Goal: Navigation & Orientation: Find specific page/section

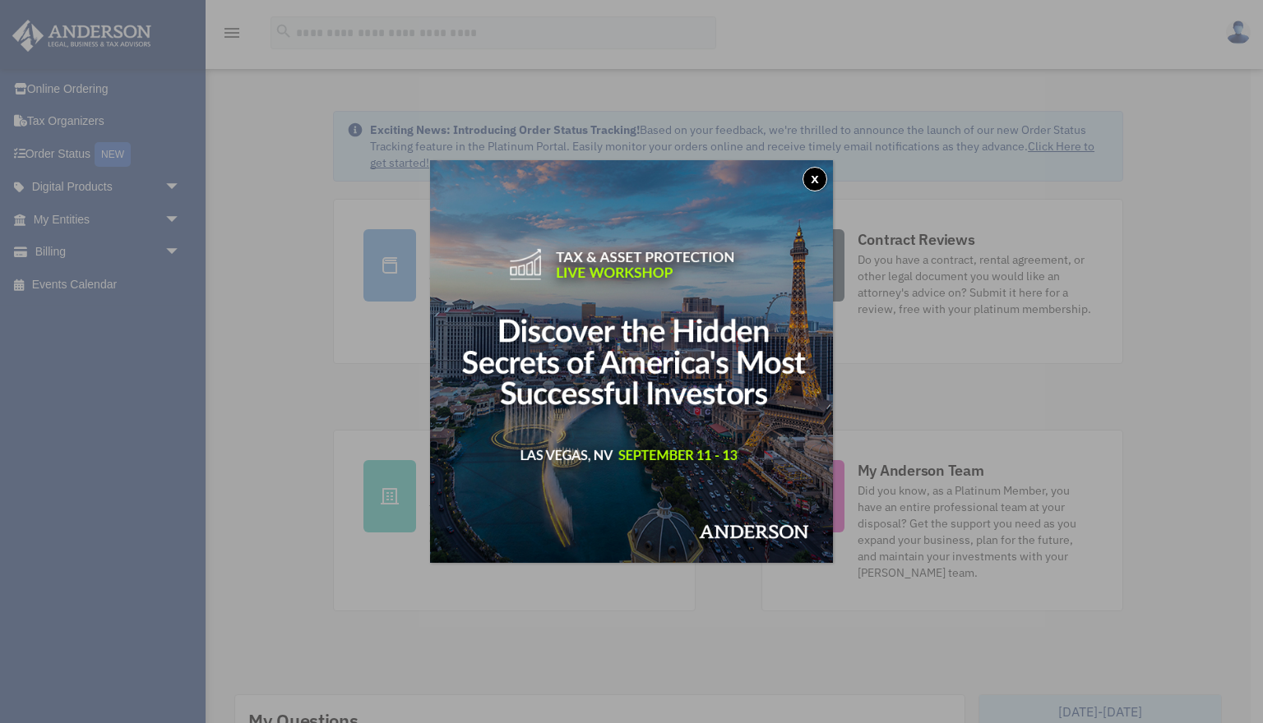
click at [818, 177] on button "x" at bounding box center [814, 179] width 25 height 25
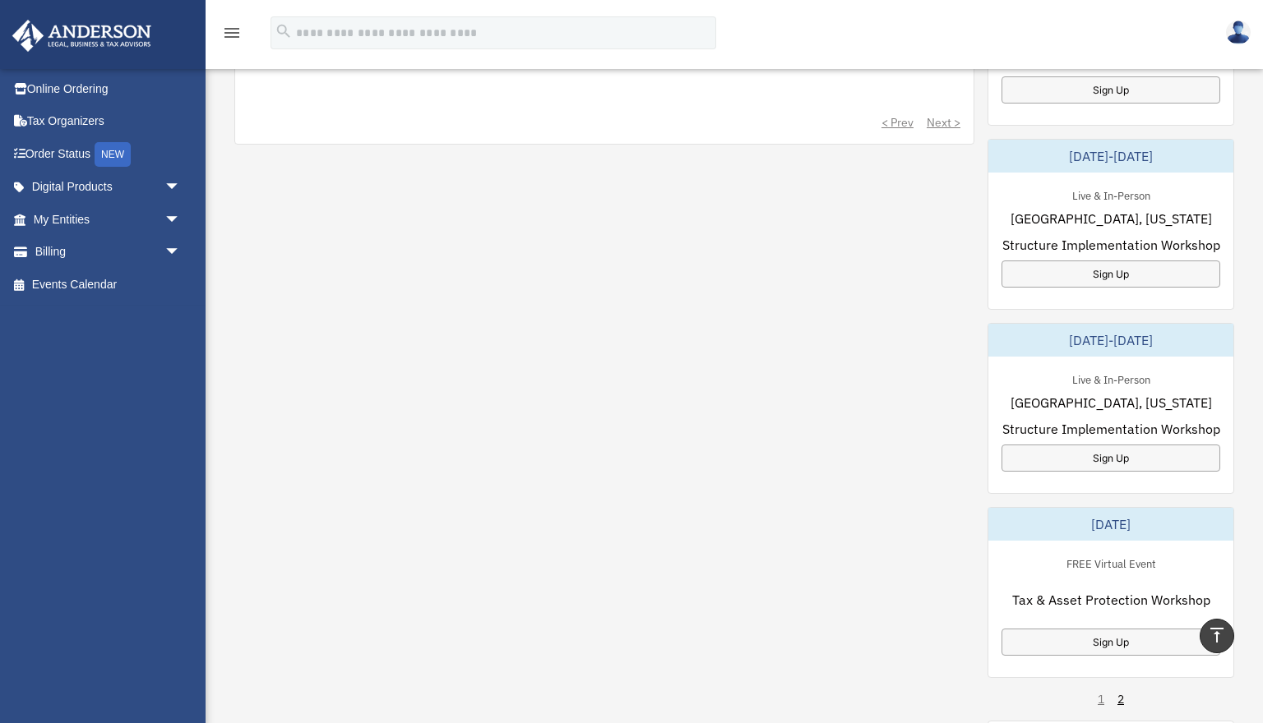
scroll to position [714, 0]
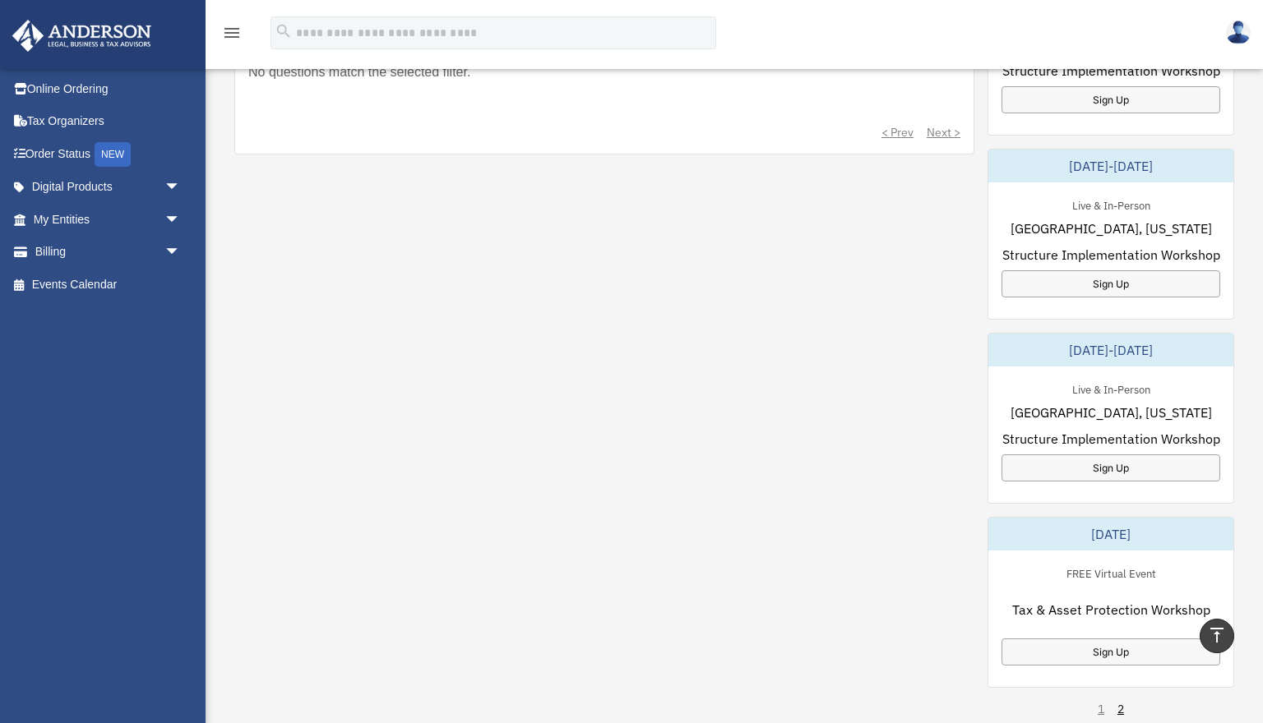
click at [234, 25] on icon "menu" at bounding box center [232, 33] width 20 height 20
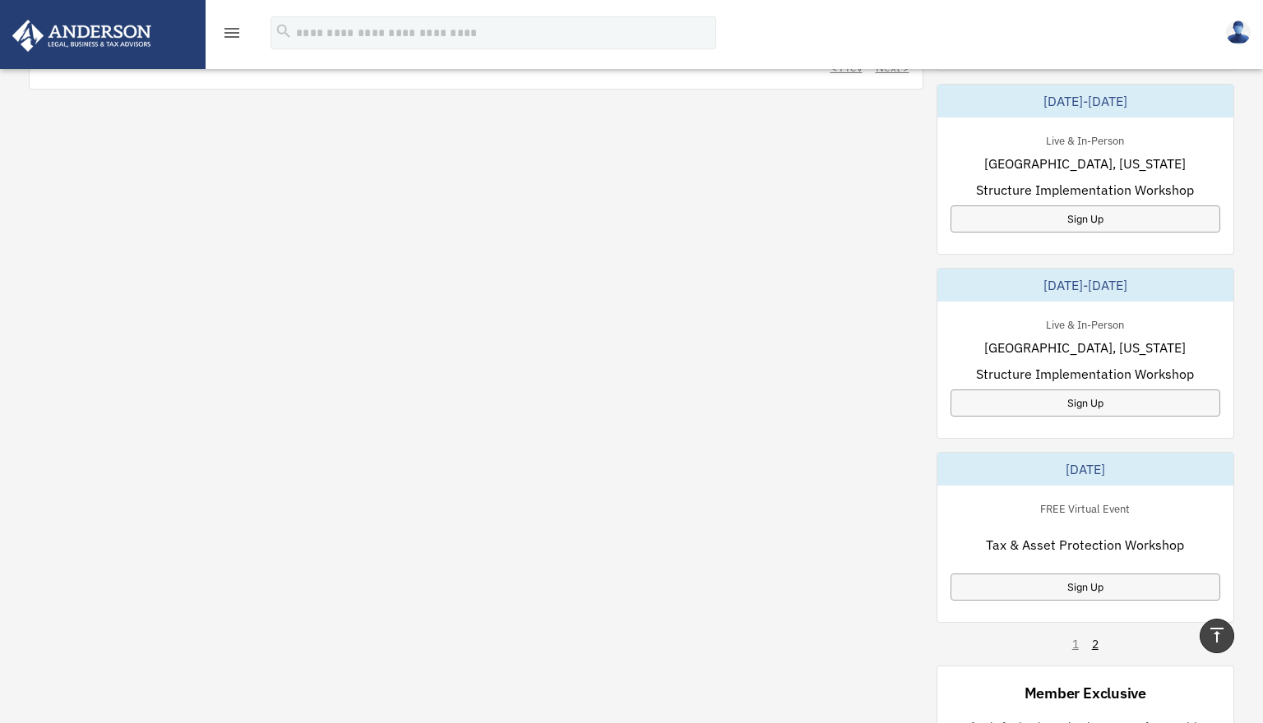
click at [234, 25] on icon "menu" at bounding box center [232, 33] width 20 height 20
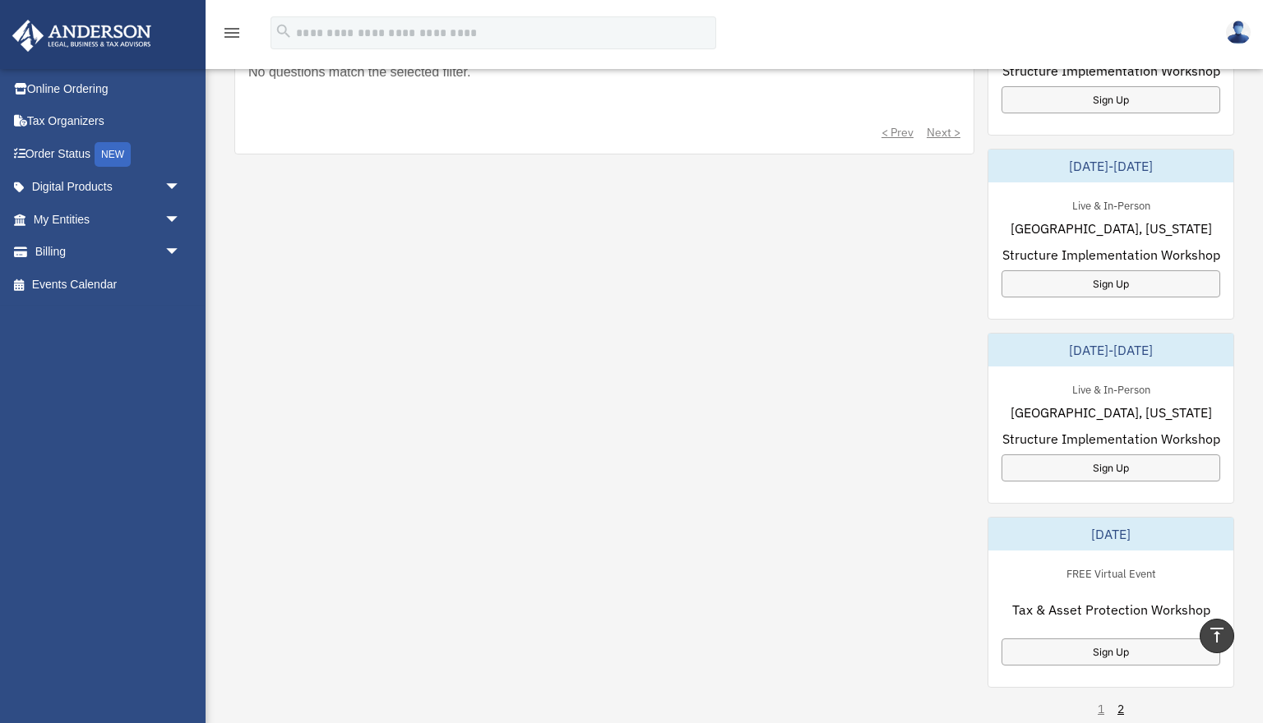
click at [1244, 29] on img at bounding box center [1238, 33] width 25 height 24
click at [64, 154] on link "Order Status NEW" at bounding box center [109, 154] width 194 height 34
click at [68, 284] on link "Events Calendar" at bounding box center [109, 284] width 194 height 33
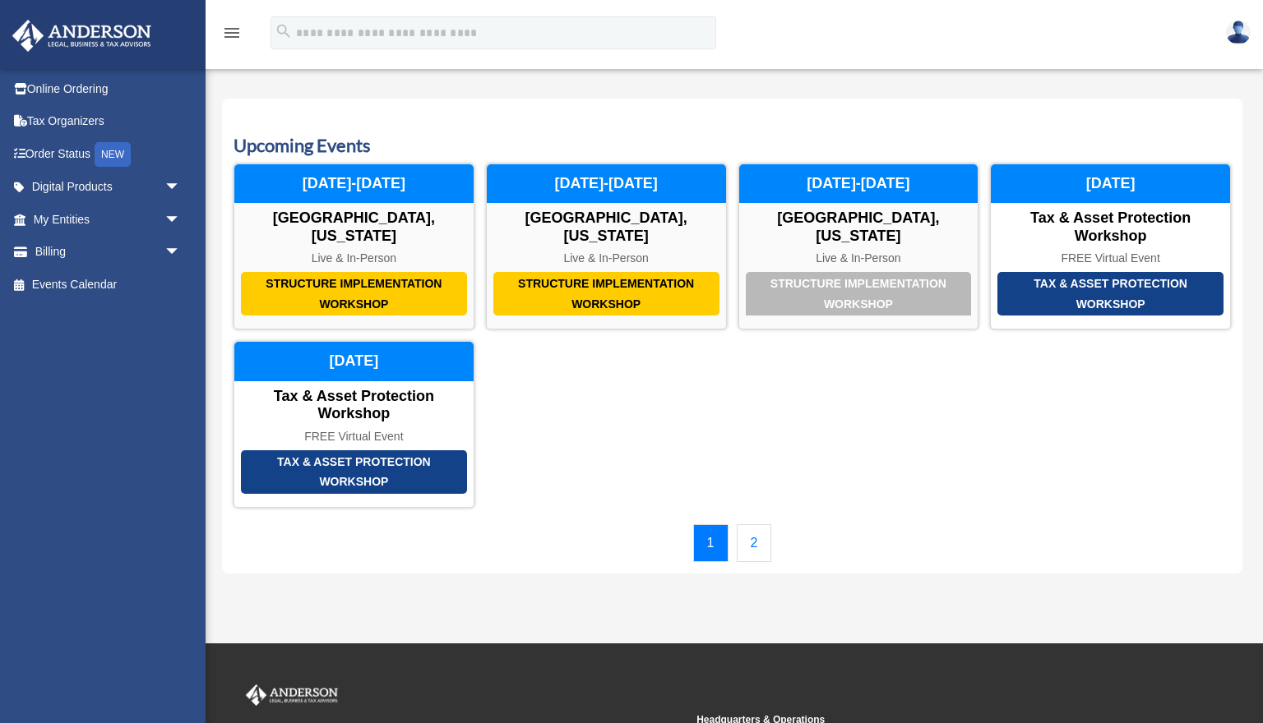
click at [760, 547] on link "2" at bounding box center [754, 543] width 35 height 38
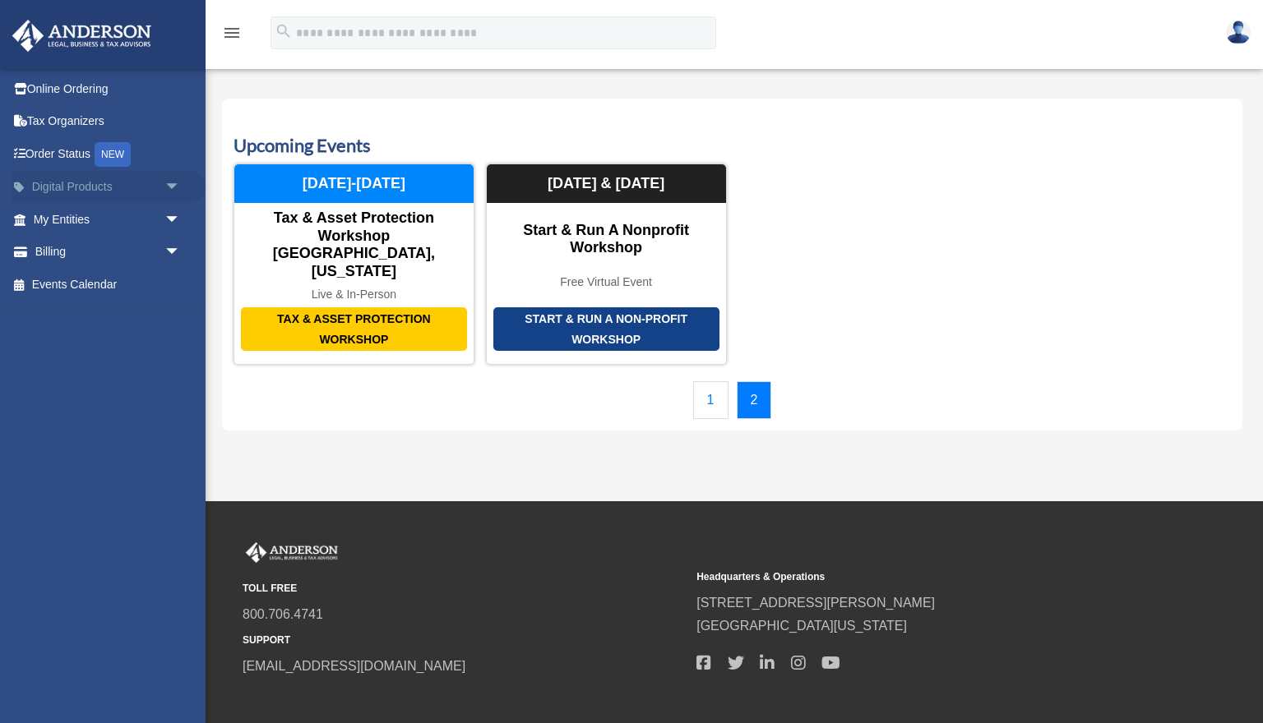
click at [81, 192] on link "Digital Products arrow_drop_down" at bounding box center [109, 187] width 194 height 33
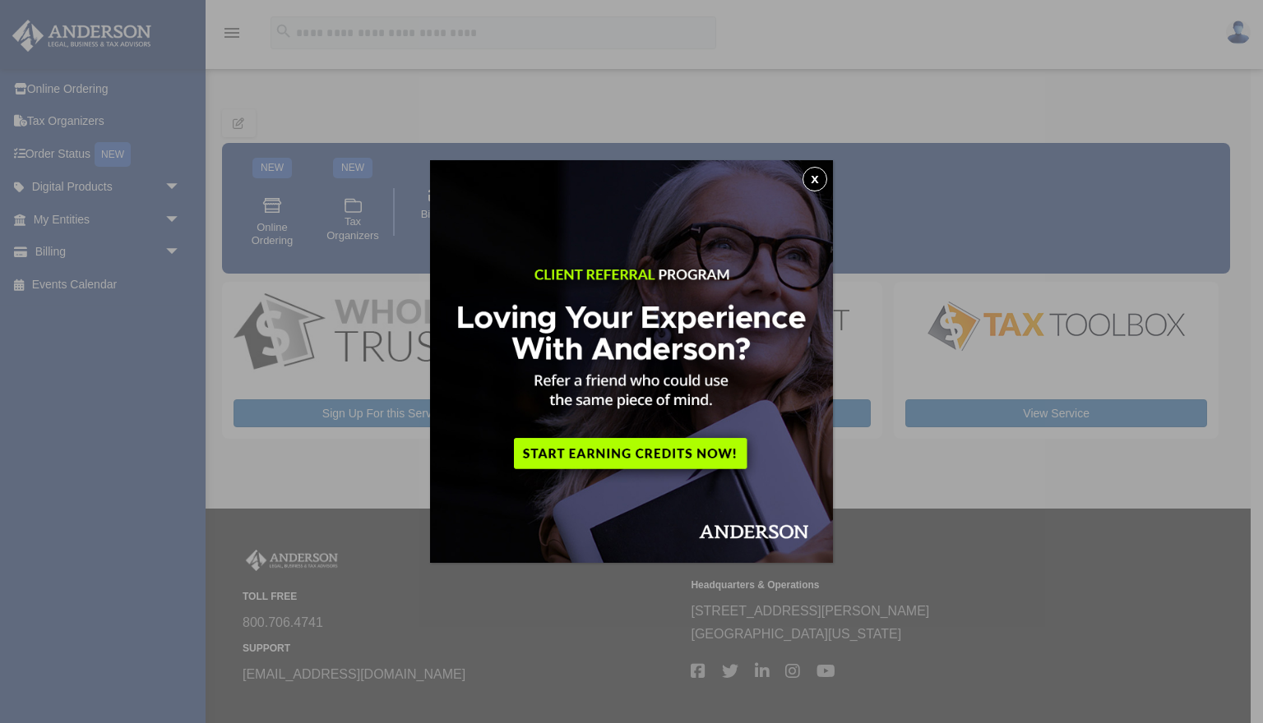
click at [812, 183] on button "x" at bounding box center [814, 179] width 25 height 25
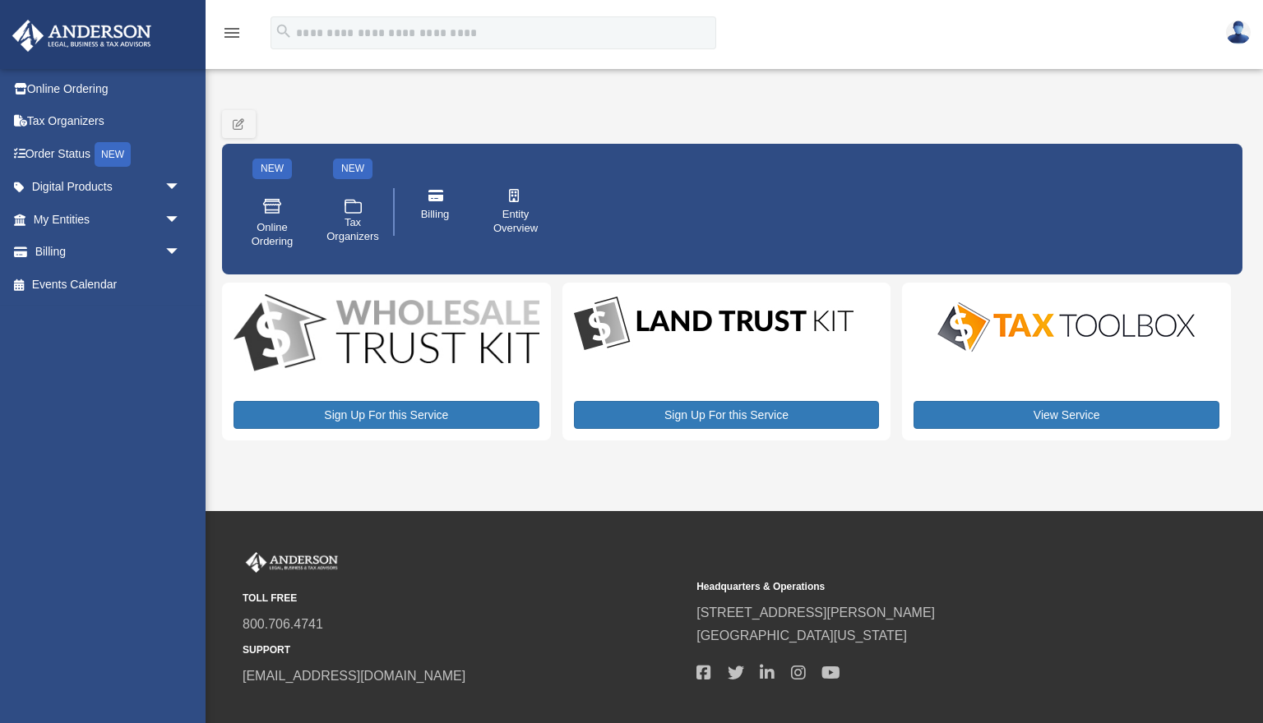
click at [1065, 340] on img at bounding box center [1066, 327] width 288 height 58
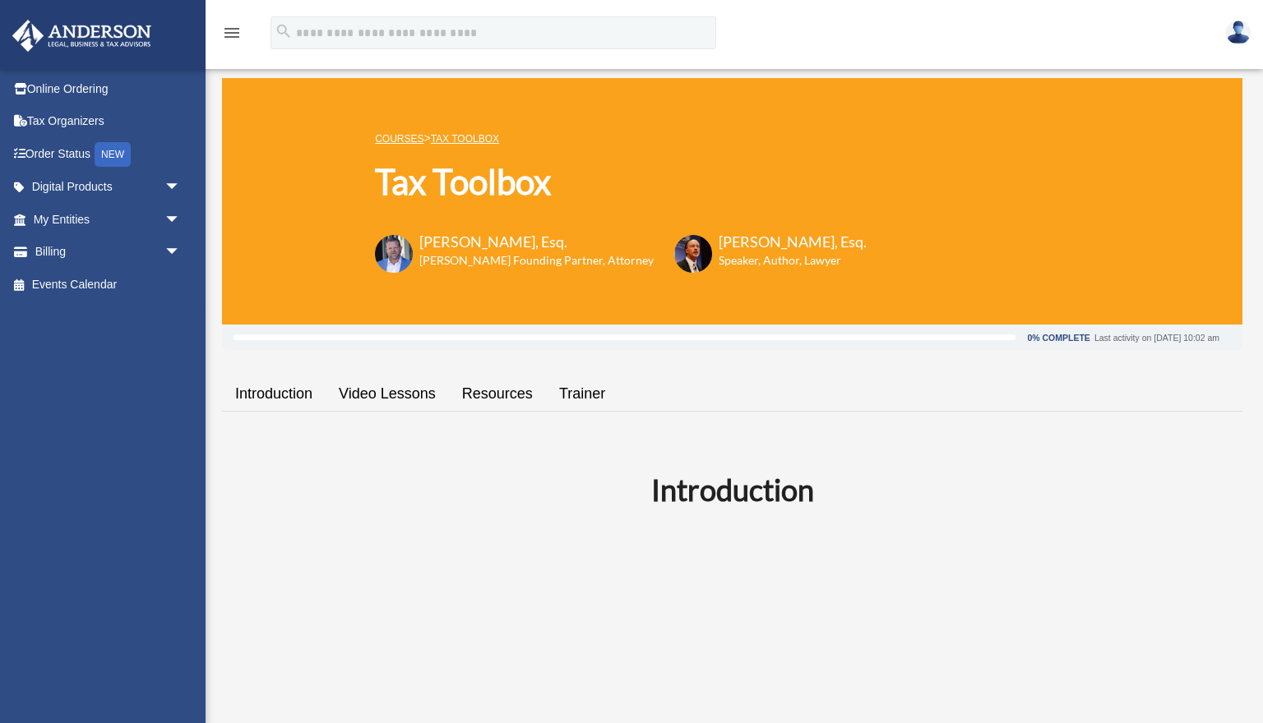
click at [238, 37] on icon "menu" at bounding box center [232, 33] width 20 height 20
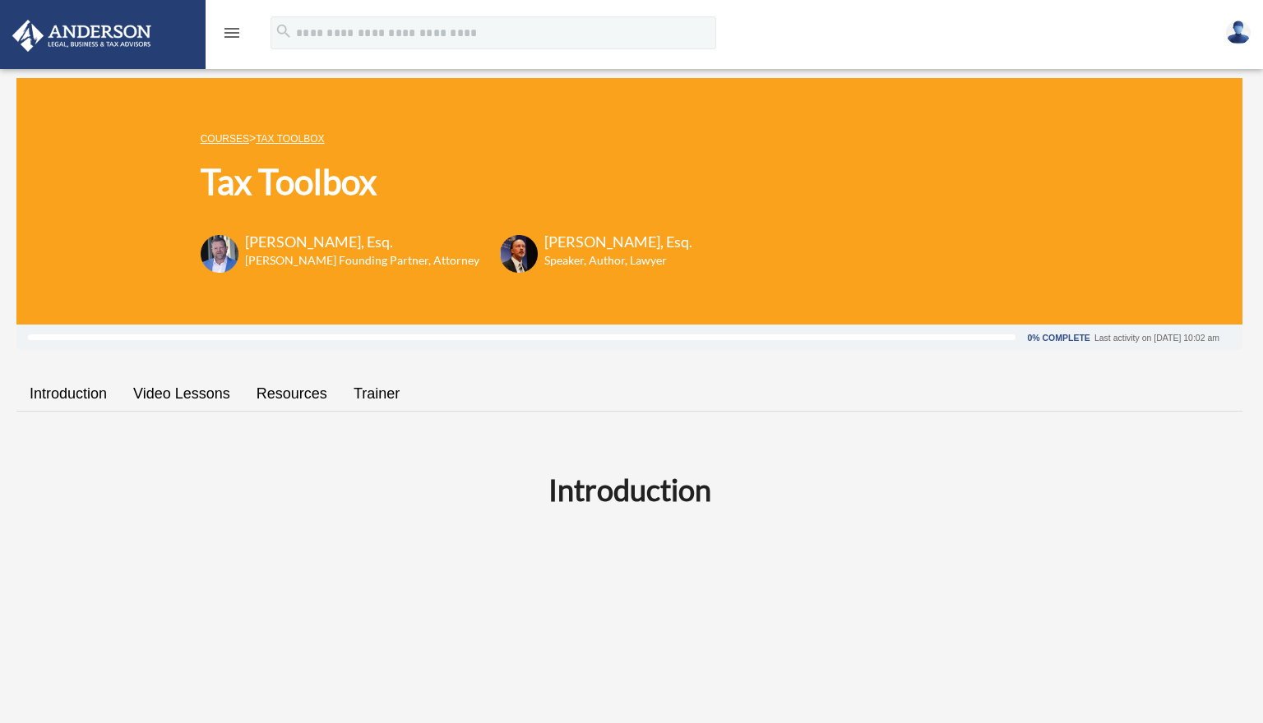
click at [215, 7] on div "menu search Site Menu add [EMAIL_ADDRESS][DOMAIN_NAME] Reset Password Logout" at bounding box center [631, 34] width 1263 height 68
click at [233, 36] on icon "menu" at bounding box center [232, 33] width 20 height 20
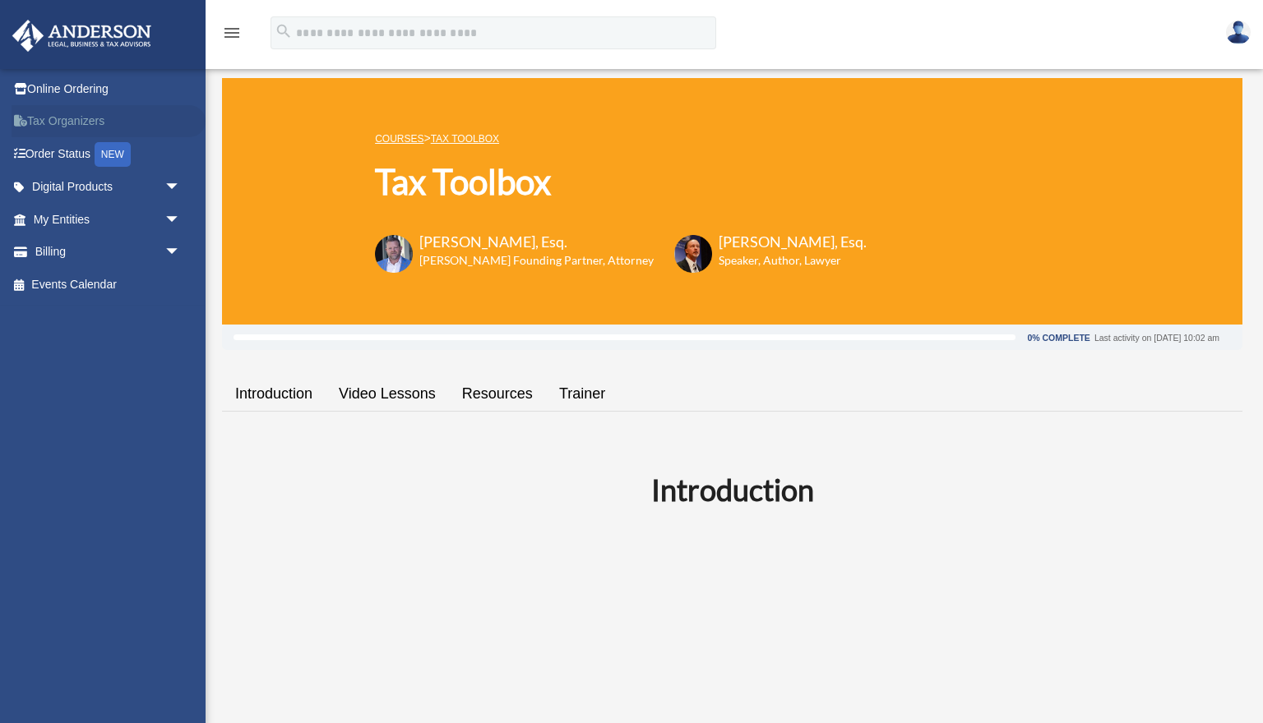
click at [72, 119] on link "Tax Organizers" at bounding box center [109, 121] width 194 height 33
